Goal: Communication & Community: Share content

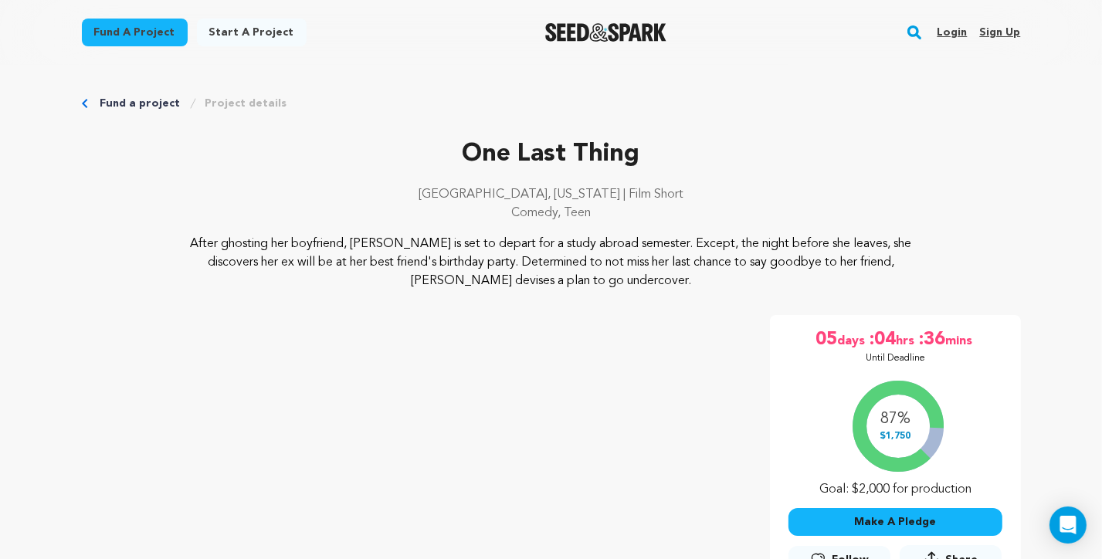
click at [947, 36] on link "Login" at bounding box center [952, 32] width 30 height 25
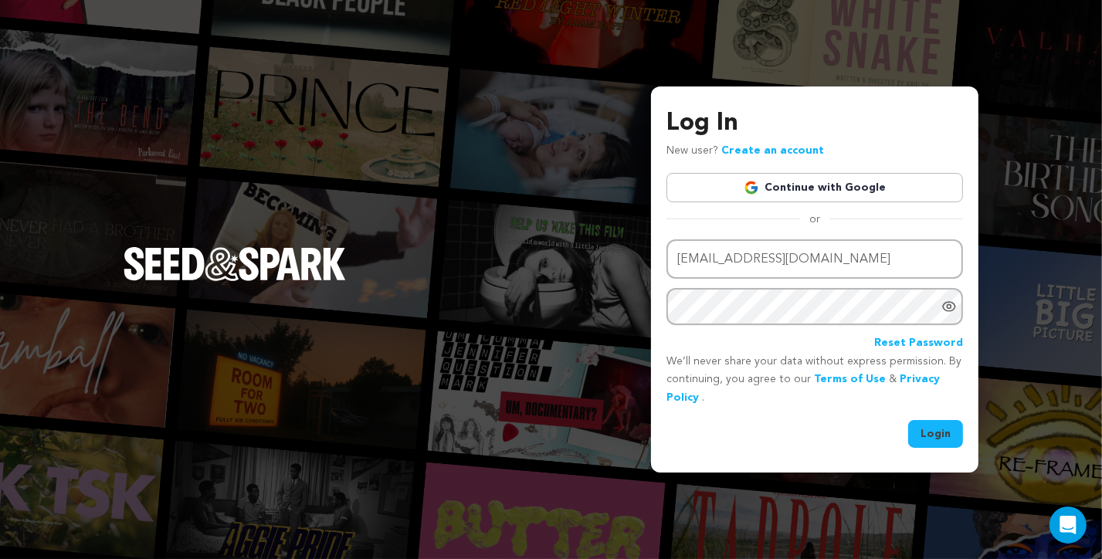
click at [946, 436] on button "Login" at bounding box center [935, 434] width 55 height 28
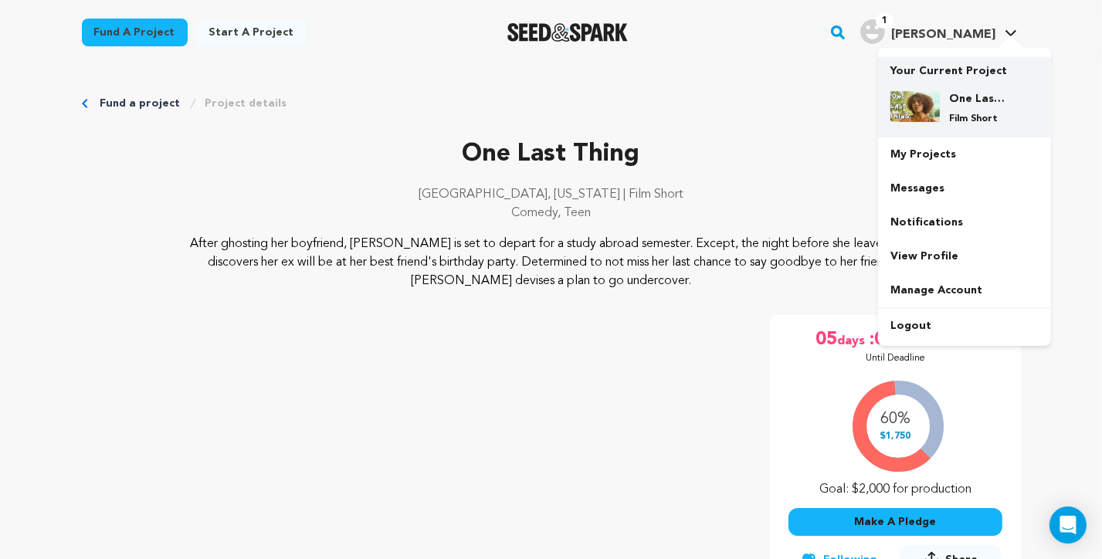
click at [965, 115] on p "Film Short" at bounding box center [977, 119] width 56 height 12
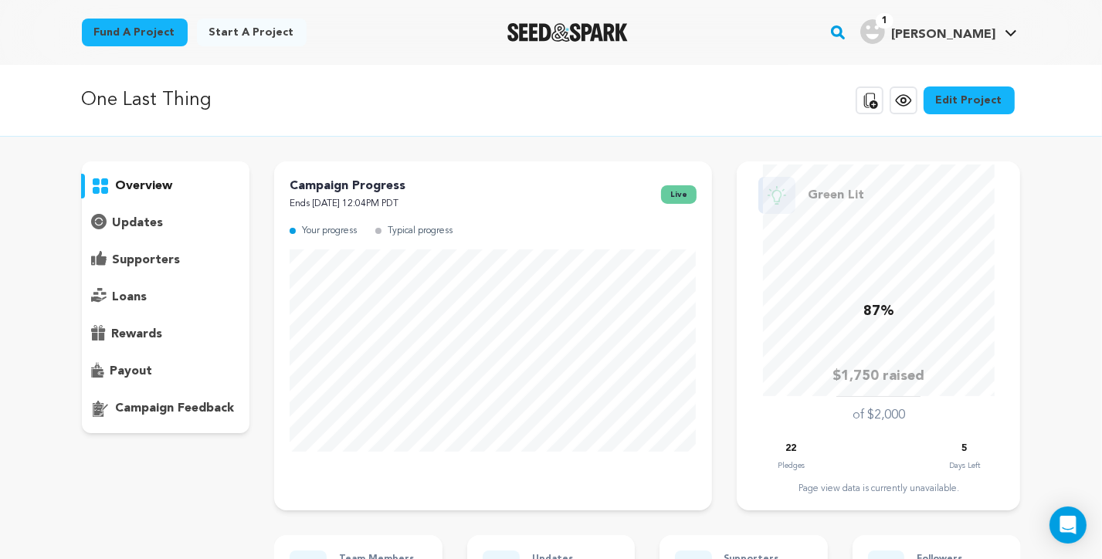
click at [138, 214] on p "updates" at bounding box center [138, 223] width 51 height 19
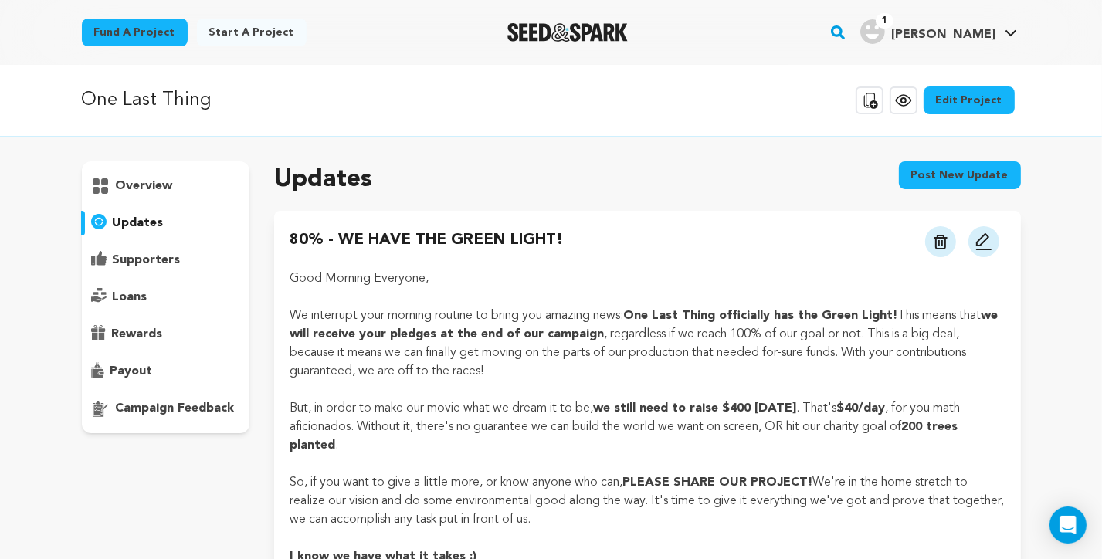
click at [959, 178] on button "Post new update" at bounding box center [960, 175] width 122 height 28
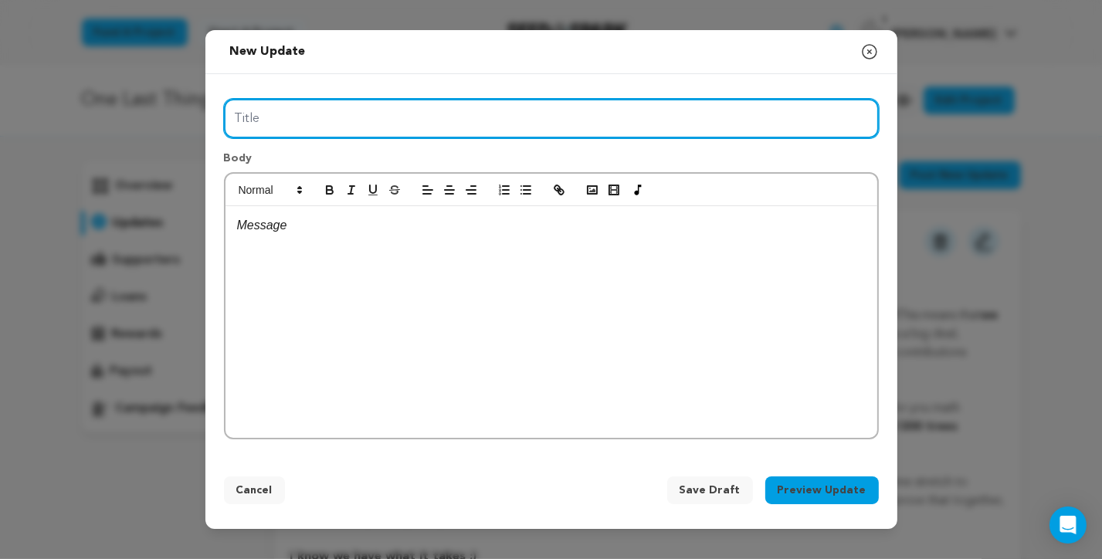
click at [295, 121] on input "Title" at bounding box center [551, 118] width 655 height 39
type input "87% - We're Almost There!"
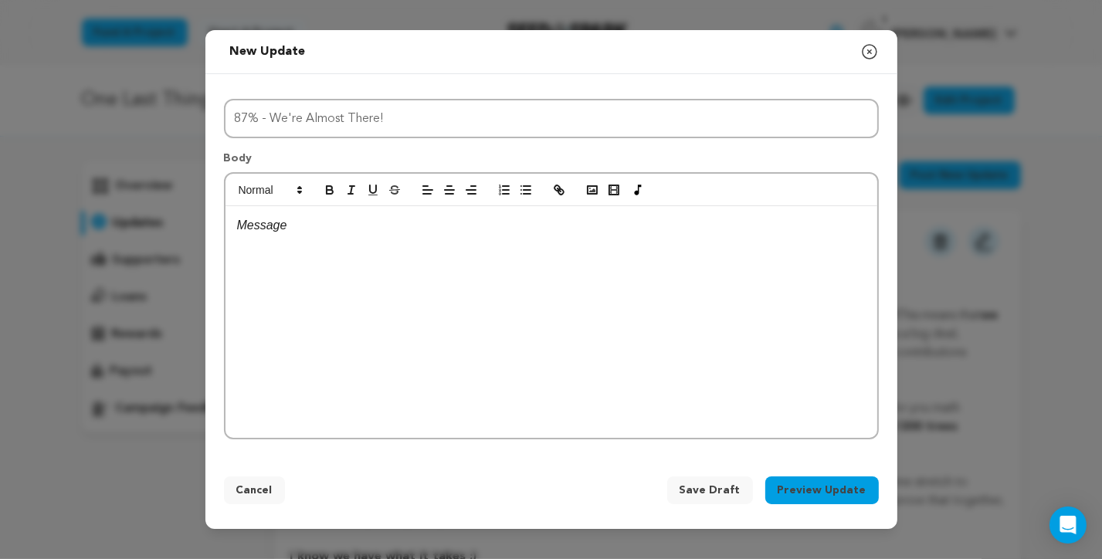
click at [297, 233] on p at bounding box center [551, 226] width 629 height 20
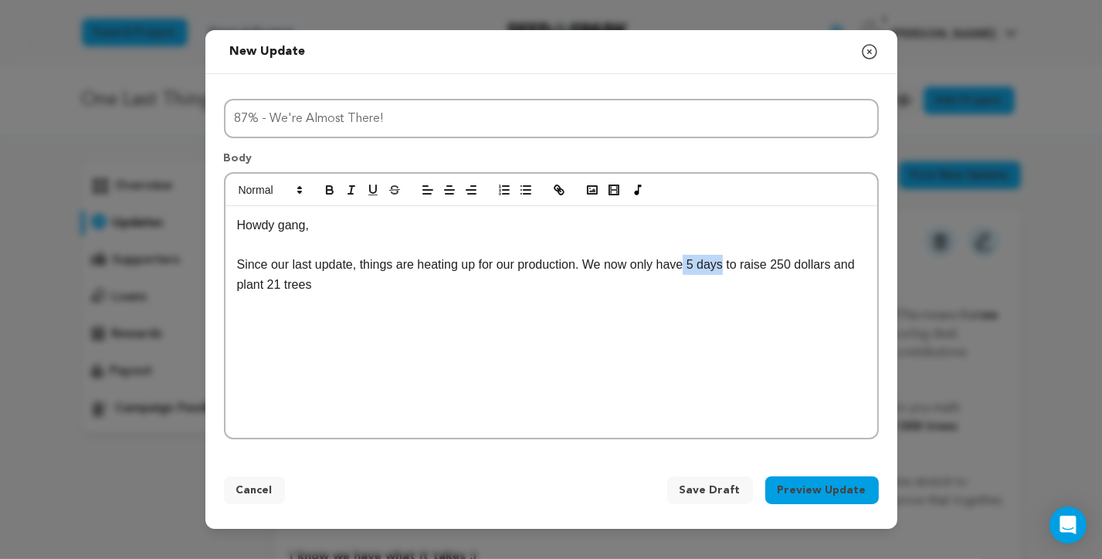
drag, startPoint x: 684, startPoint y: 262, endPoint x: 721, endPoint y: 266, distance: 36.5
click at [721, 266] on p "Since our last update, things are heating up for our production. We now only ha…" at bounding box center [551, 274] width 629 height 39
click at [323, 193] on icon "button" at bounding box center [330, 190] width 14 height 14
drag, startPoint x: 770, startPoint y: 267, endPoint x: 830, endPoint y: 269, distance: 60.3
click at [830, 269] on p "Since our last update, things are heating up for our production. We now only ha…" at bounding box center [551, 274] width 629 height 39
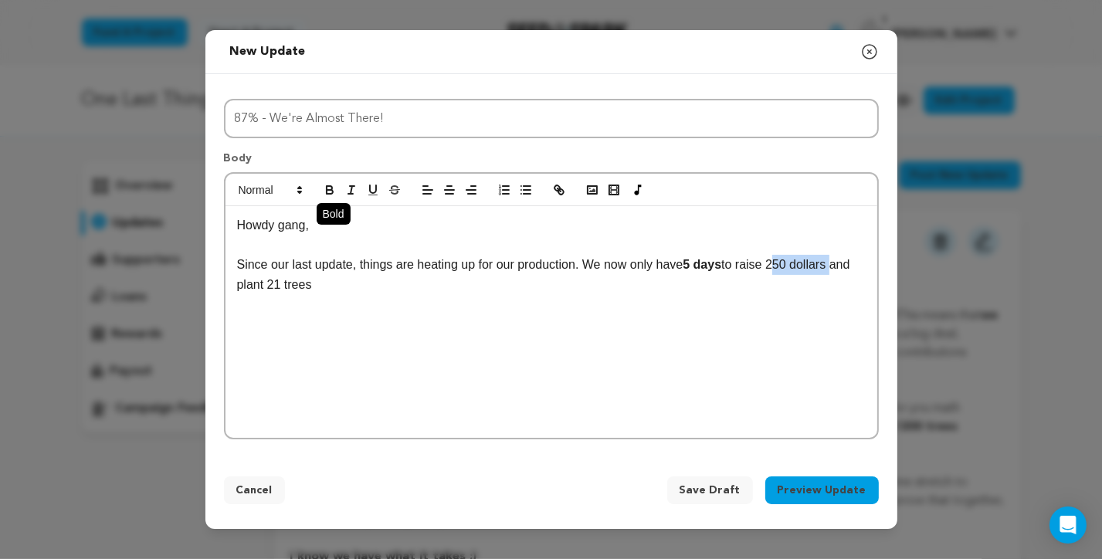
click at [325, 187] on icon "button" at bounding box center [330, 190] width 14 height 14
drag, startPoint x: 318, startPoint y: 285, endPoint x: 221, endPoint y: 281, distance: 97.4
click at [226, 281] on div "Howdy gang, Since our last update, things are heating up for our production. We…" at bounding box center [552, 322] width 652 height 232
click at [331, 186] on icon "button" at bounding box center [329, 188] width 5 height 4
click at [323, 286] on p "Since our last update, things are heating up for our production. We now only ha…" at bounding box center [551, 274] width 629 height 39
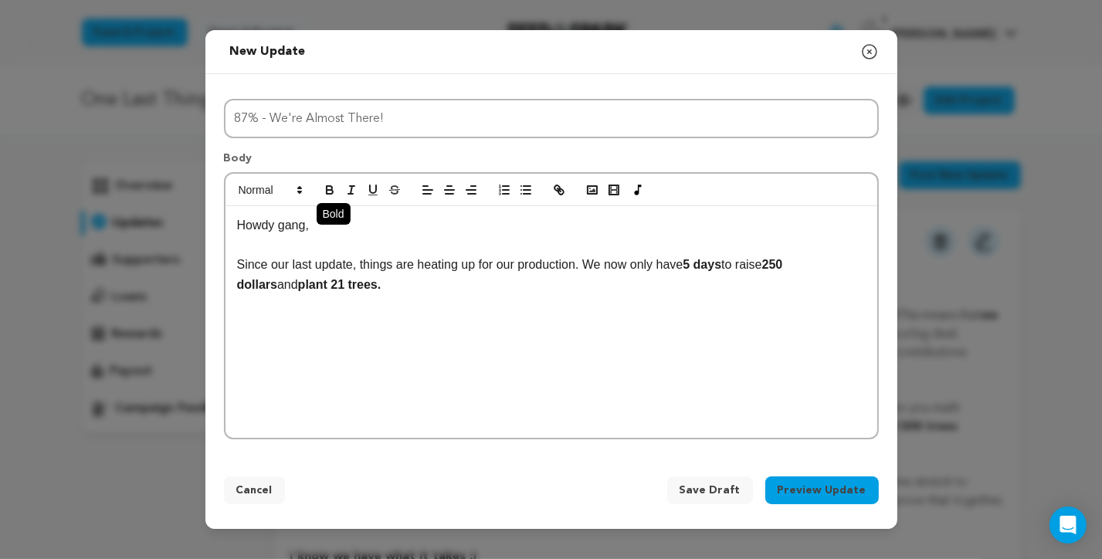
click at [327, 190] on icon "button" at bounding box center [330, 192] width 6 height 4
click at [236, 267] on div "Howdy gang, Since our last update, things are heating up for our production. We…" at bounding box center [552, 322] width 652 height 232
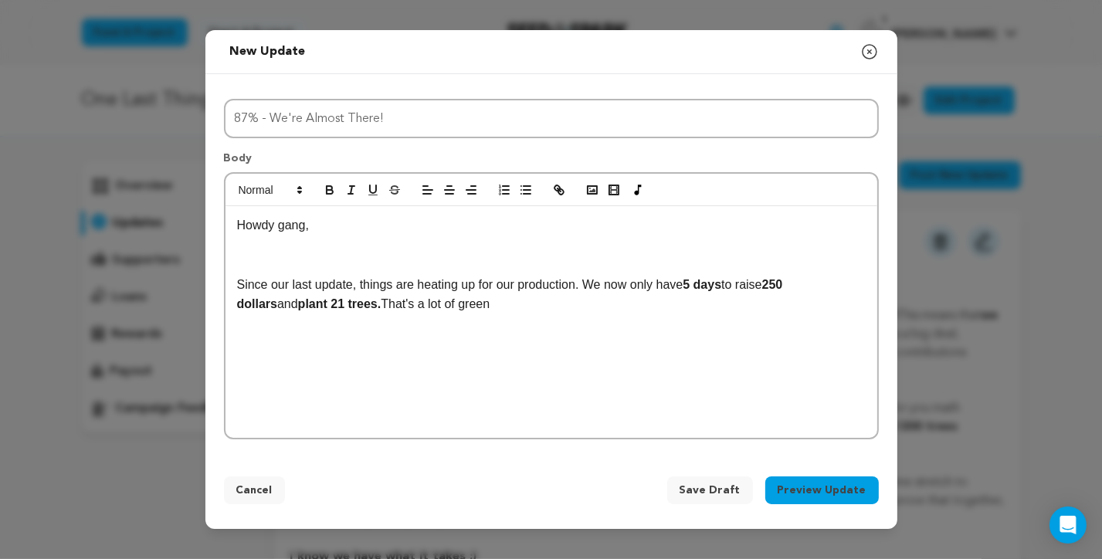
click at [247, 257] on p at bounding box center [551, 265] width 629 height 20
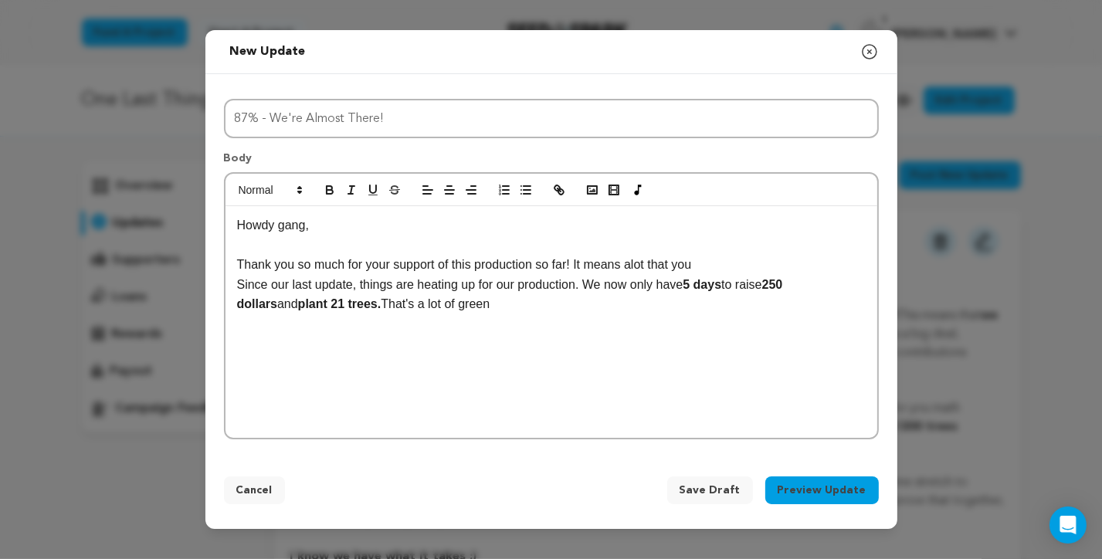
click at [632, 270] on p "Thank you so much for your support of this production so far! It means alot tha…" at bounding box center [551, 265] width 629 height 20
click at [707, 267] on p "Thank you so much for your support of this production so far! It means a lot th…" at bounding box center [551, 265] width 629 height 20
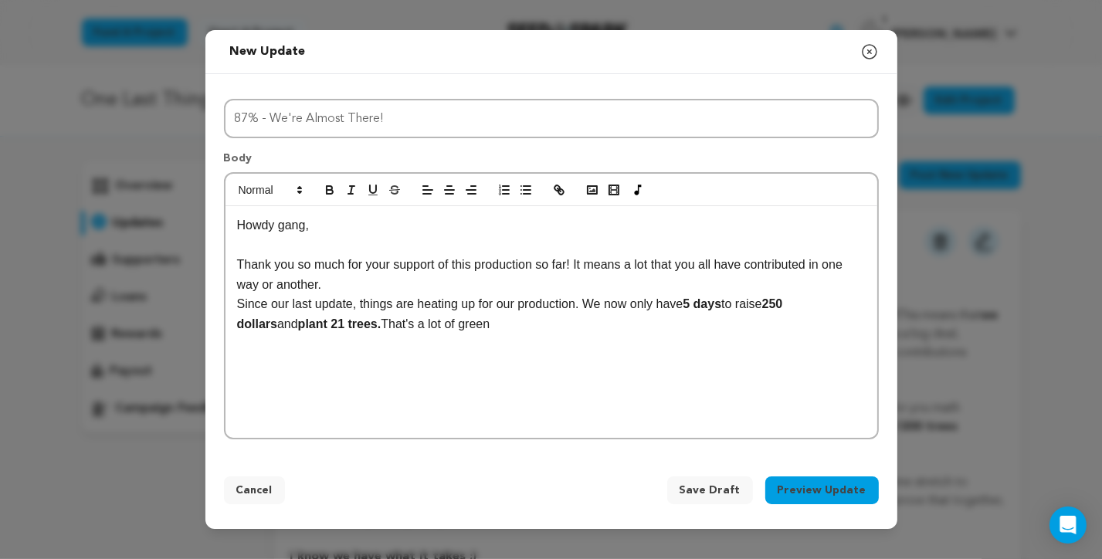
click at [577, 261] on p "Thank you so much for your support of this production so far! It means a lot th…" at bounding box center [551, 274] width 629 height 39
drag, startPoint x: 576, startPoint y: 263, endPoint x: 596, endPoint y: 288, distance: 31.9
click at [596, 288] on p "Thank you so much for your support of this production so far! It means a lot th…" at bounding box center [551, 274] width 629 height 39
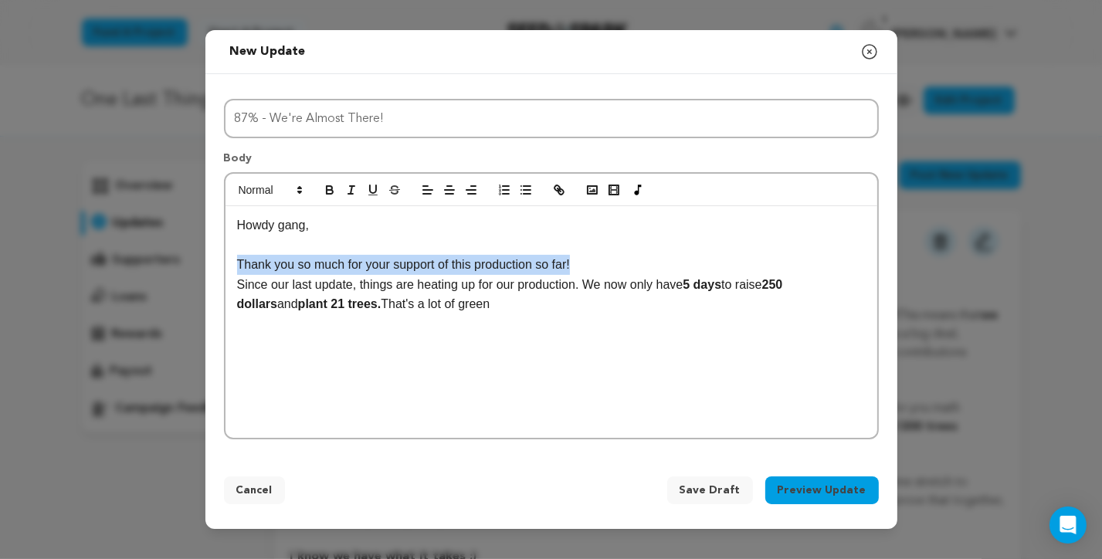
drag, startPoint x: 237, startPoint y: 264, endPoint x: 572, endPoint y: 265, distance: 335.3
click at [572, 265] on div "Howdy gang, Thank you so much for your support of this production so far! Since…" at bounding box center [552, 322] width 652 height 232
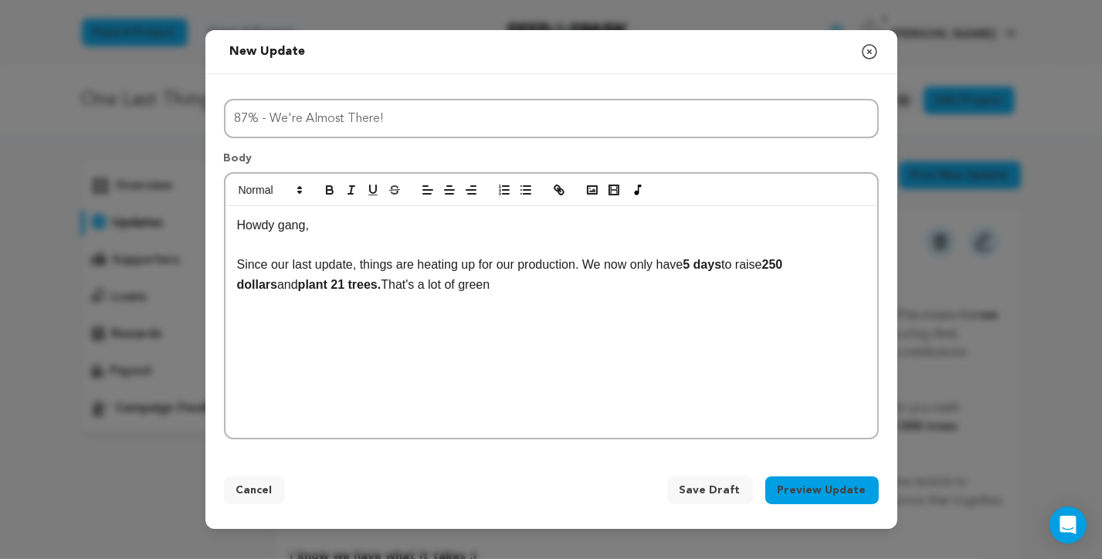
click at [474, 283] on p "Since our last update, things are heating up for our production. We now only ha…" at bounding box center [551, 274] width 629 height 39
click at [49, 90] on div "New update Preview your update Close modal Title 87% - We're Almost There! Body…" at bounding box center [551, 279] width 1102 height 559
click at [470, 290] on p "Since our last update, things are heating up for our production. We now only ha…" at bounding box center [551, 274] width 629 height 39
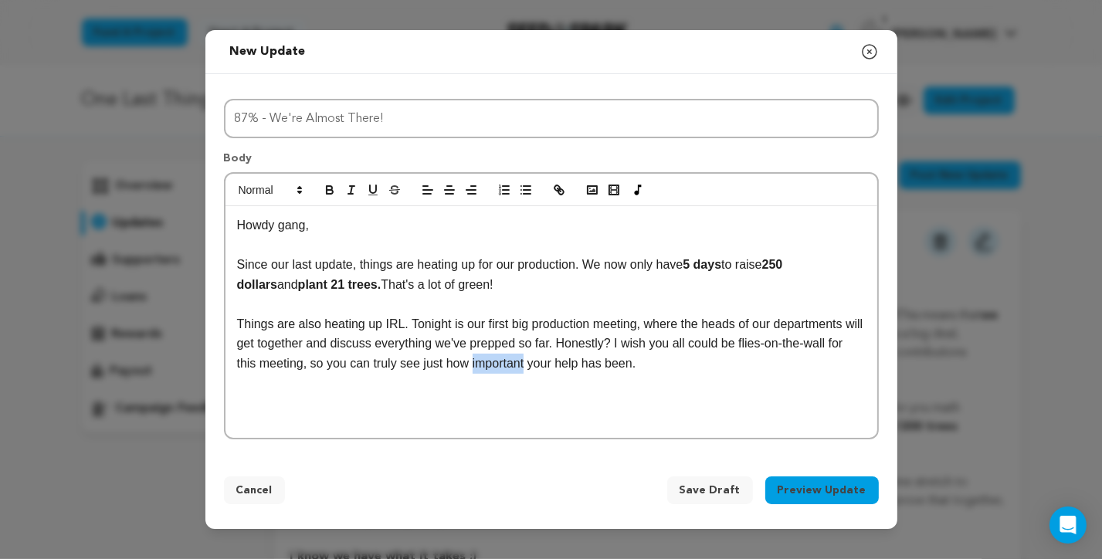
drag, startPoint x: 470, startPoint y: 363, endPoint x: 524, endPoint y: 366, distance: 54.2
click at [524, 366] on p "Things are also heating up IRL. Tonight is our first big production meeting, wh…" at bounding box center [551, 343] width 629 height 59
click at [324, 188] on icon "button" at bounding box center [330, 190] width 14 height 14
click at [684, 360] on p "Things are also heating up IRL. Tonight is our first big production meeting, wh…" at bounding box center [551, 343] width 629 height 59
click at [663, 367] on p "Things are also heating up IRL. Tonight is our first big production meeting, wh…" at bounding box center [551, 343] width 629 height 59
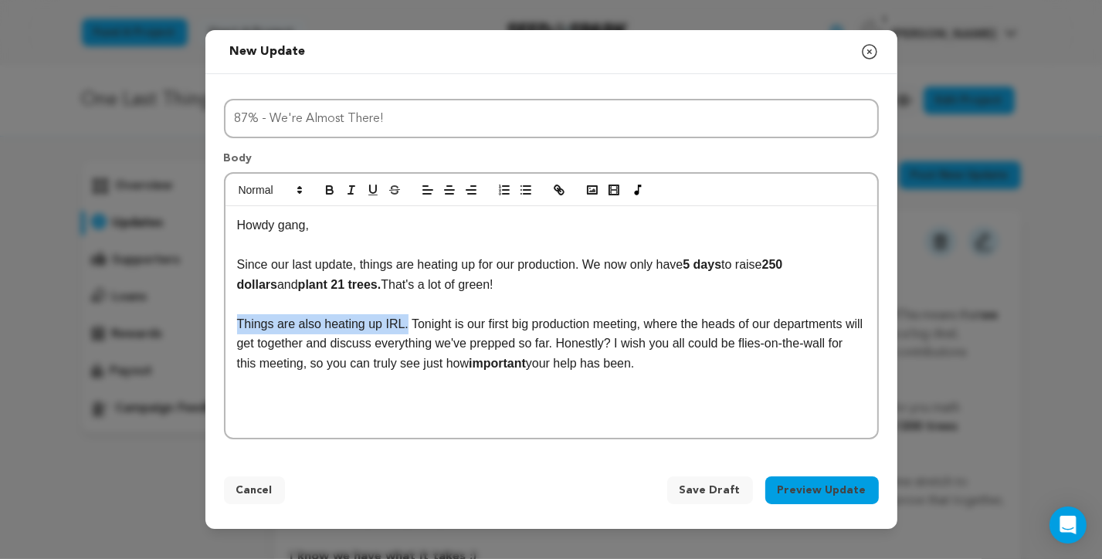
drag, startPoint x: 233, startPoint y: 326, endPoint x: 402, endPoint y: 317, distance: 169.4
click at [402, 317] on div "Howdy gang, Since our last update, things are heating up for our production. We…" at bounding box center [552, 322] width 652 height 232
click at [331, 186] on icon "button" at bounding box center [329, 188] width 5 height 4
click at [699, 369] on p "Things are also heating up IRL. Tonight is our first big production meeting, wh…" at bounding box center [551, 343] width 629 height 59
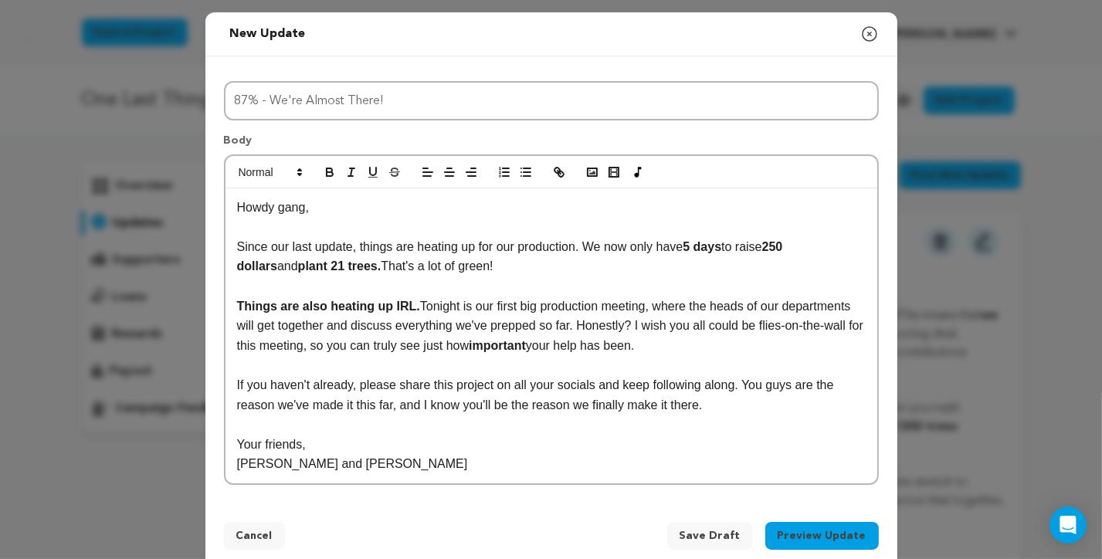
click at [269, 446] on p "Your friends," at bounding box center [551, 445] width 629 height 20
click at [705, 405] on p "If you haven't already, please share this project on all your socials and keep …" at bounding box center [551, 394] width 629 height 39
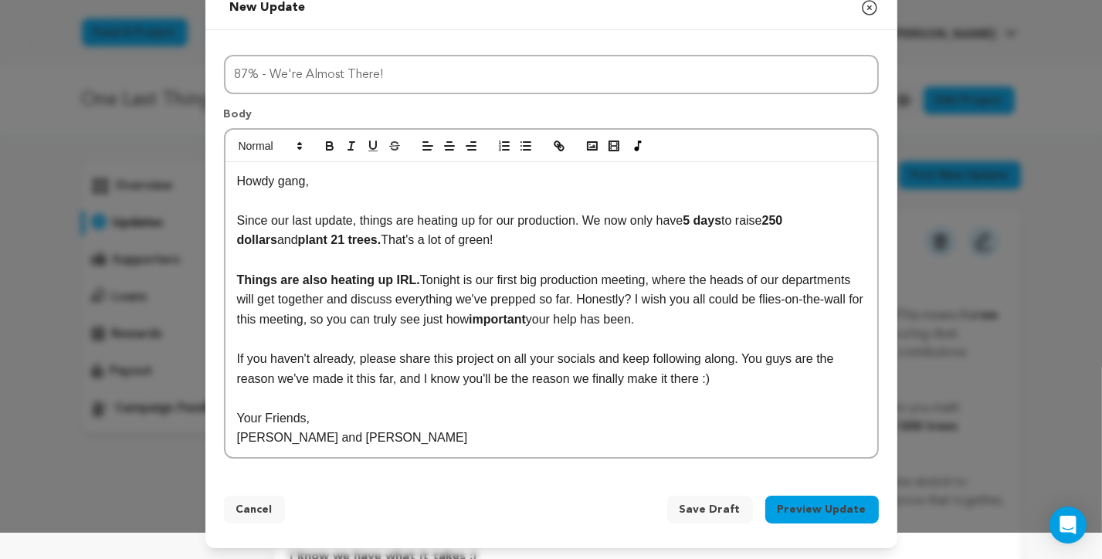
click at [846, 508] on button "Preview Update" at bounding box center [823, 510] width 114 height 28
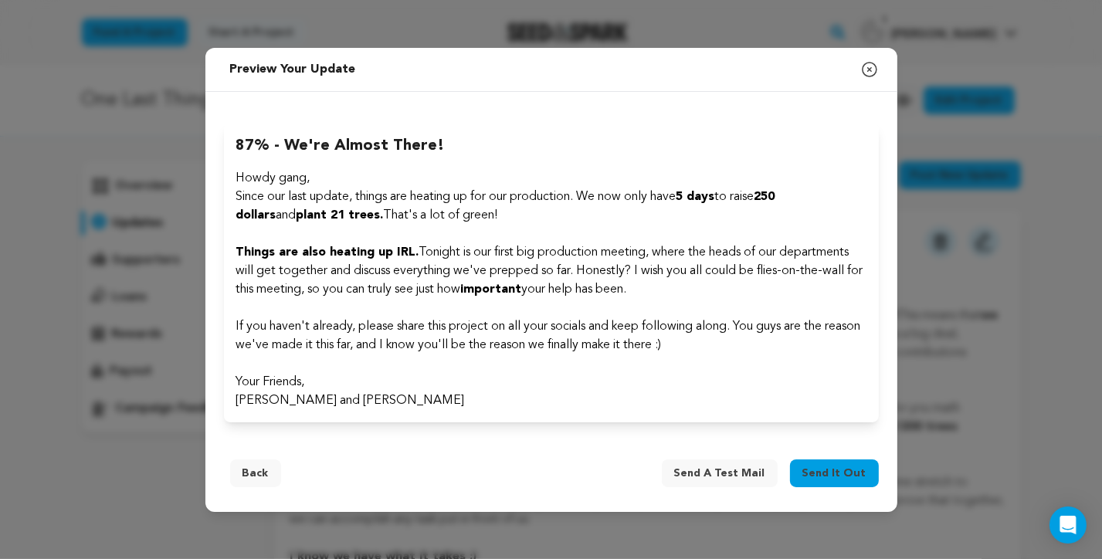
click at [264, 472] on button "Back" at bounding box center [255, 474] width 51 height 28
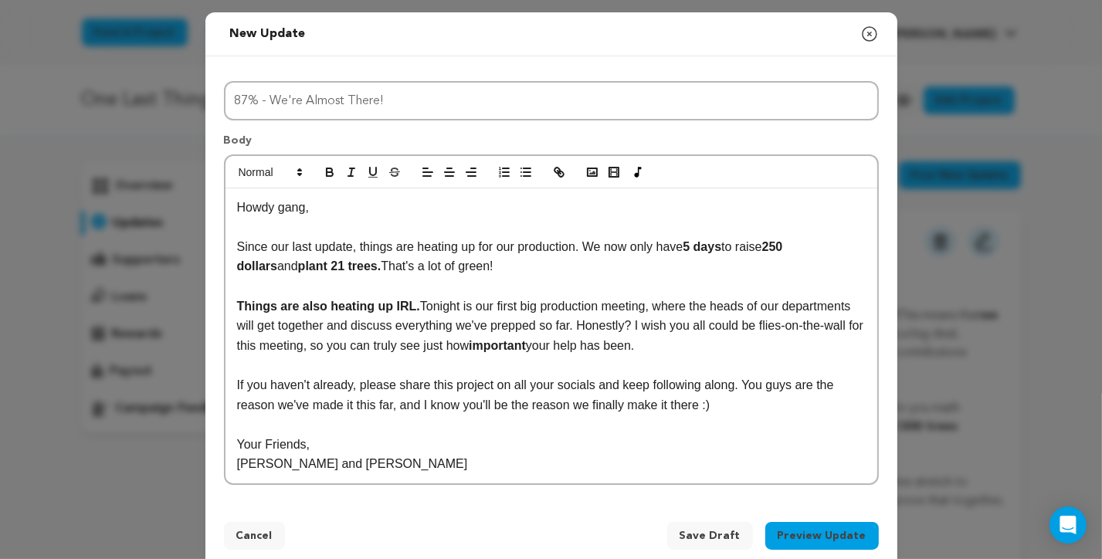
click at [856, 530] on button "Preview Update" at bounding box center [823, 536] width 114 height 28
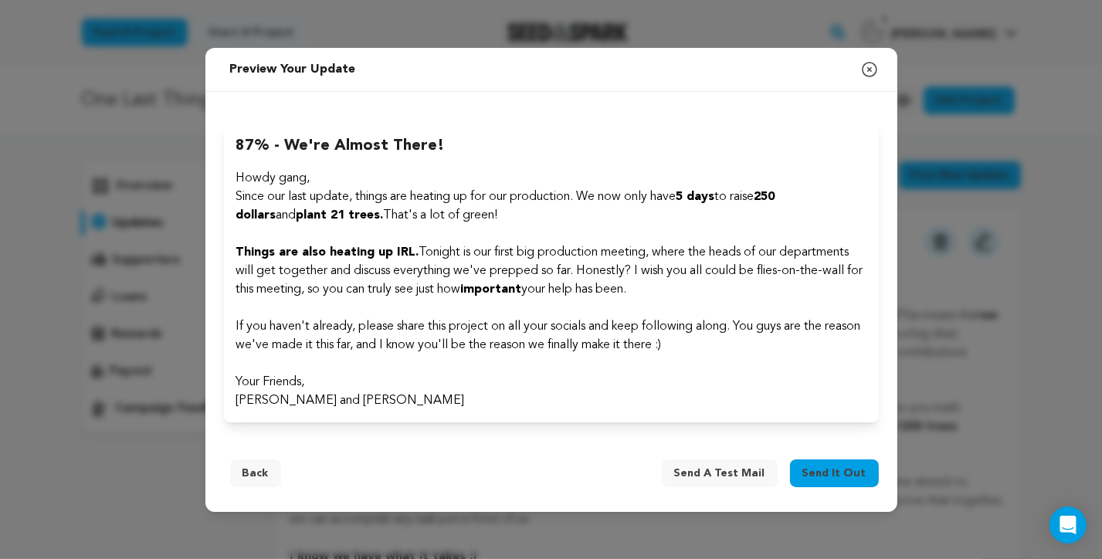
click at [821, 468] on span "Send it out" at bounding box center [835, 473] width 64 height 15
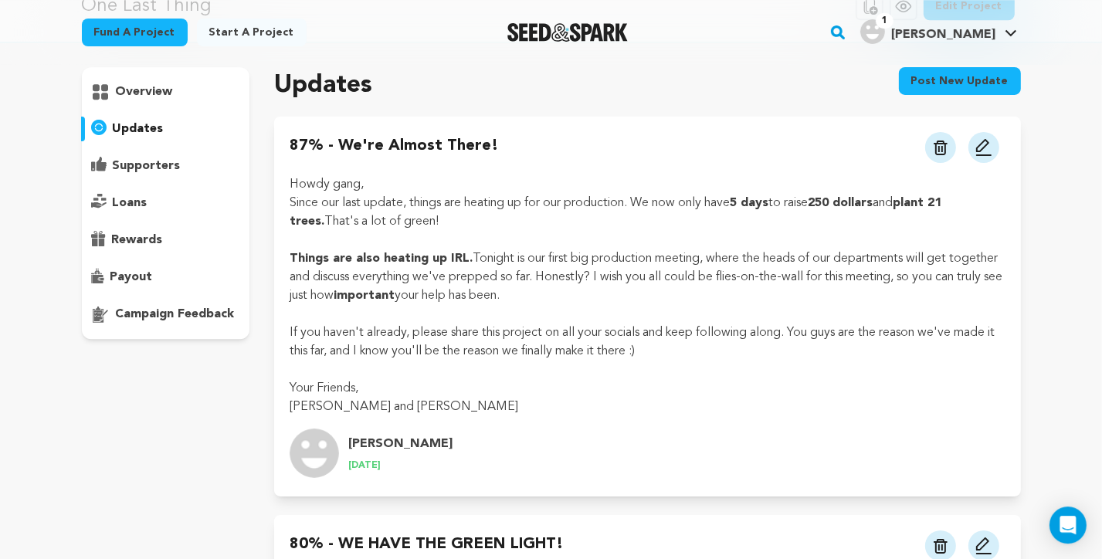
scroll to position [124, 0]
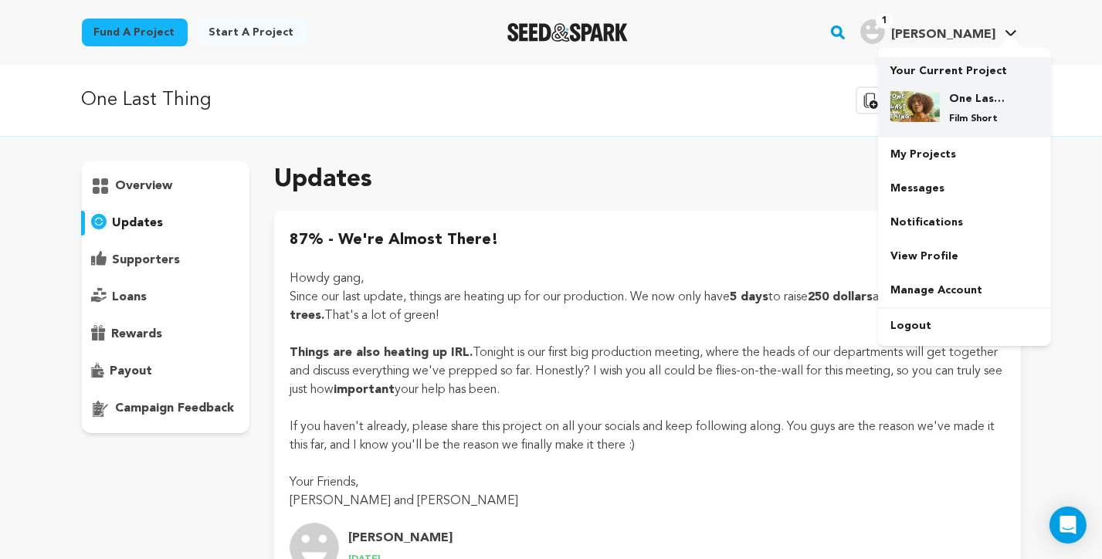
click at [973, 97] on h4 "One Last Thing" at bounding box center [977, 98] width 56 height 15
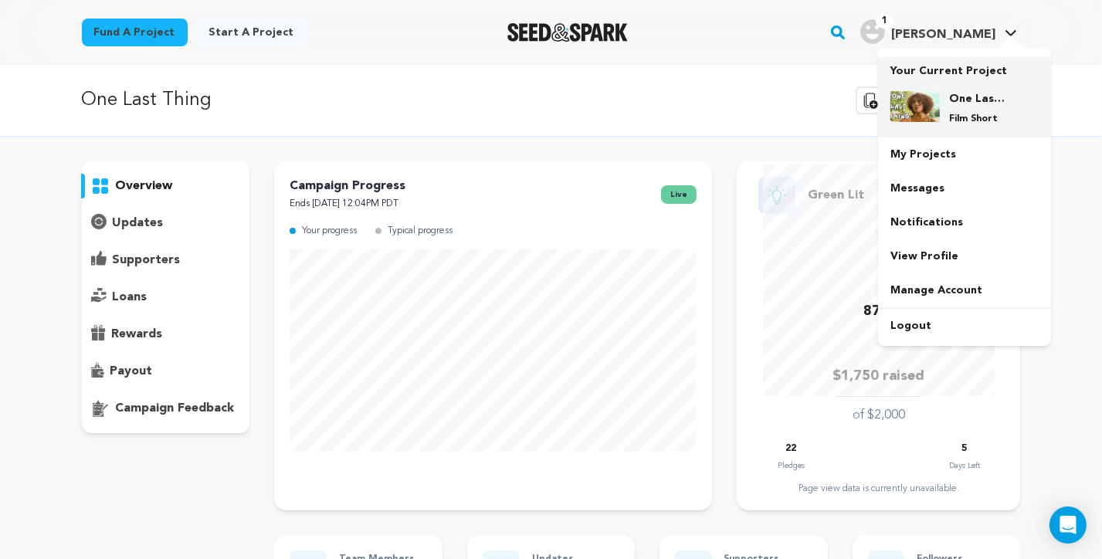
click at [962, 119] on p "Film Short" at bounding box center [977, 119] width 56 height 12
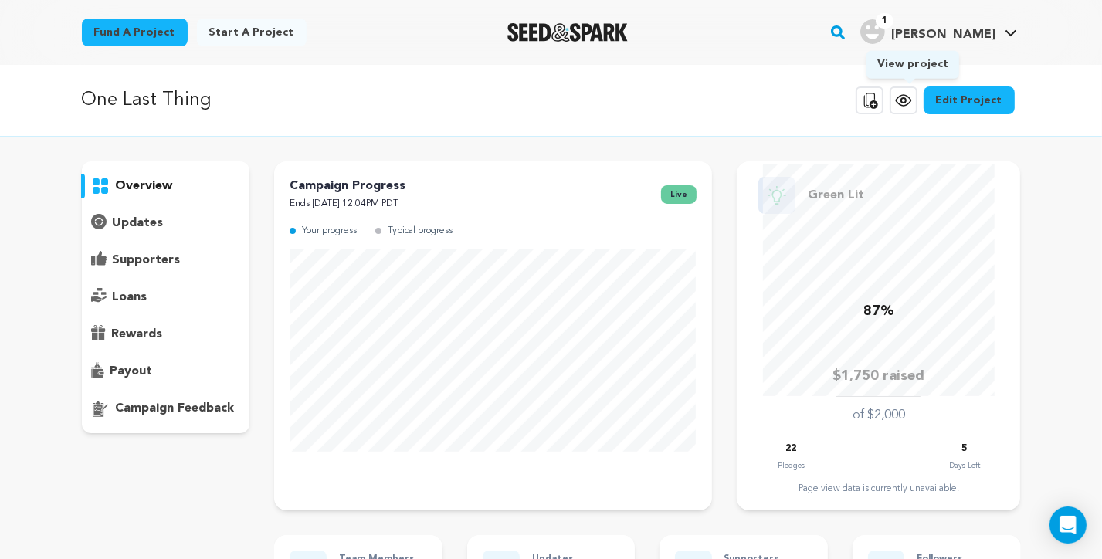
click at [905, 111] on link "View project" at bounding box center [904, 101] width 28 height 28
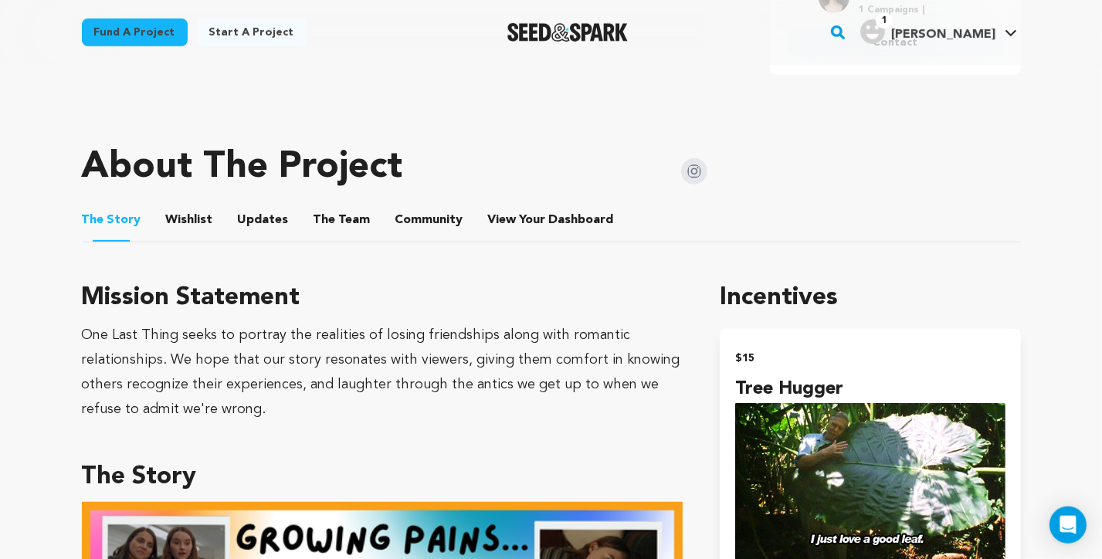
scroll to position [810, 0]
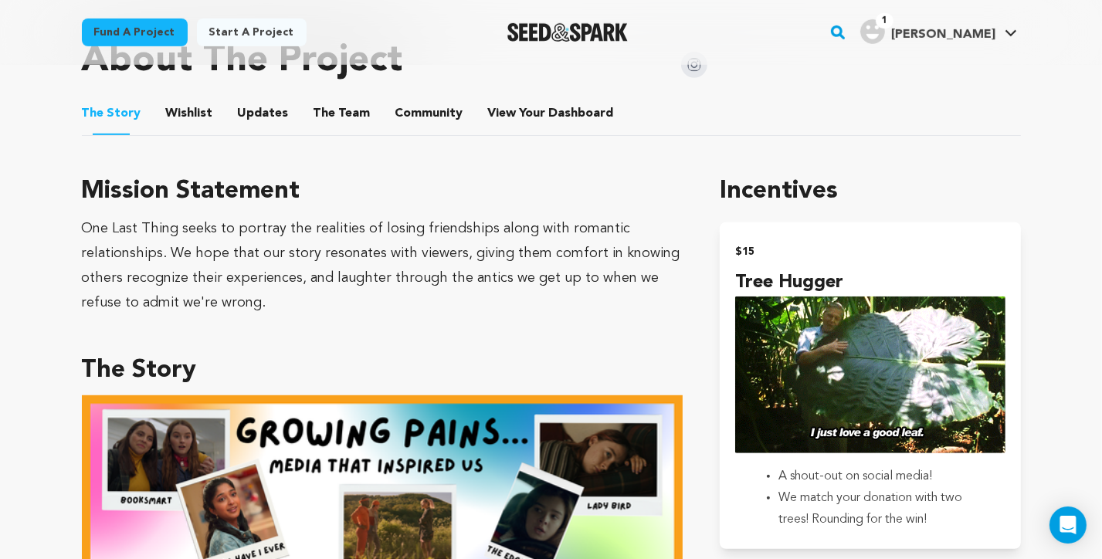
click at [246, 121] on button "Updates" at bounding box center [263, 116] width 37 height 37
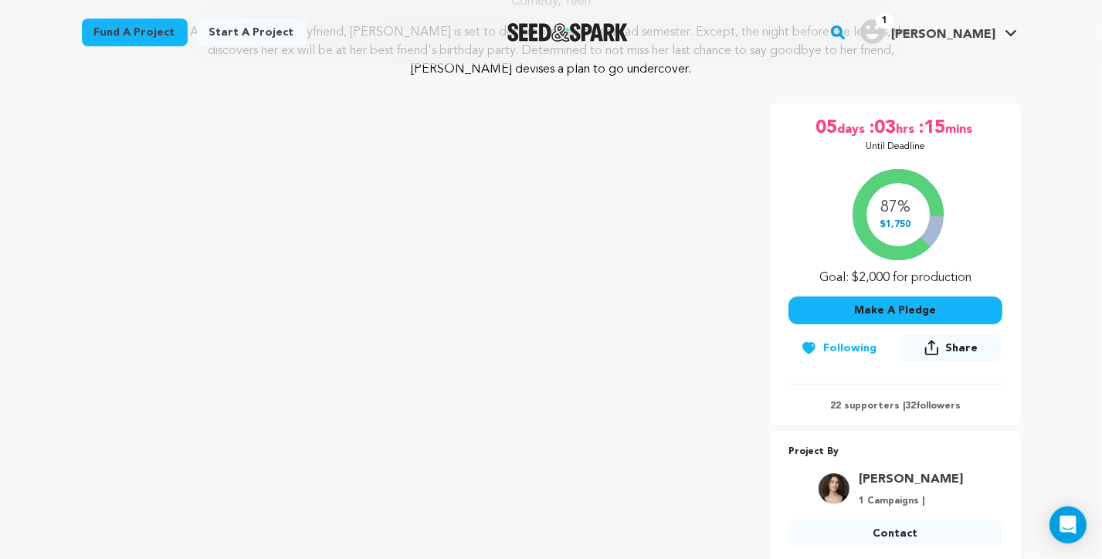
scroll to position [679, 0]
